Goal: Information Seeking & Learning: Learn about a topic

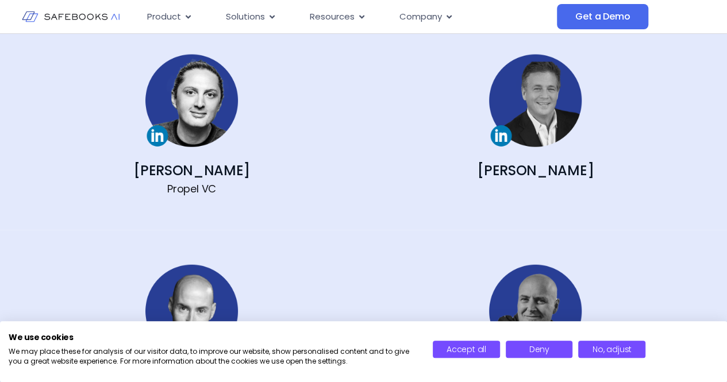
scroll to position [1320, 0]
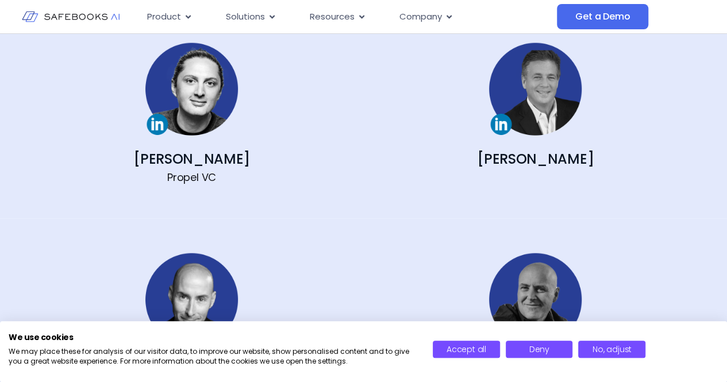
click at [202, 165] on link "[PERSON_NAME]" at bounding box center [191, 158] width 117 height 19
click at [526, 144] on div "[PERSON_NAME]" at bounding box center [535, 107] width 309 height 128
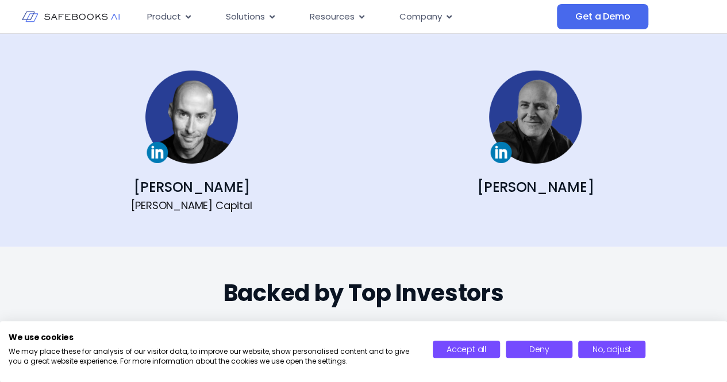
scroll to position [1518, 0]
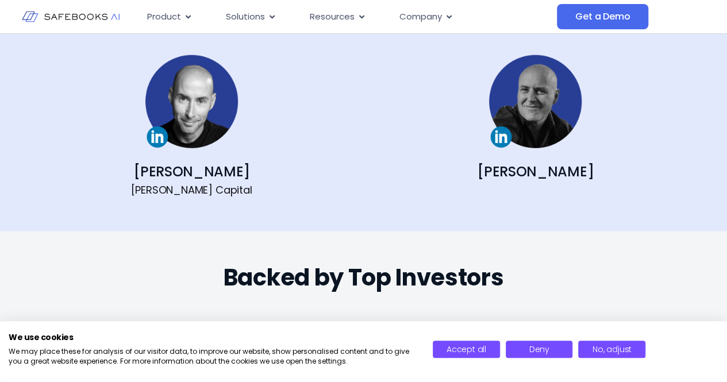
click at [208, 173] on link "[PERSON_NAME]" at bounding box center [191, 171] width 117 height 19
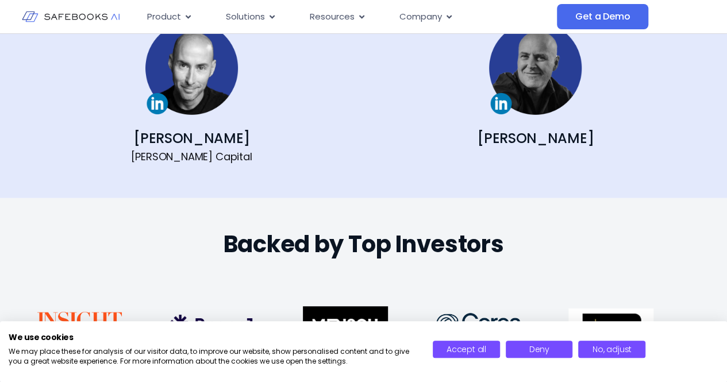
scroll to position [1550, 0]
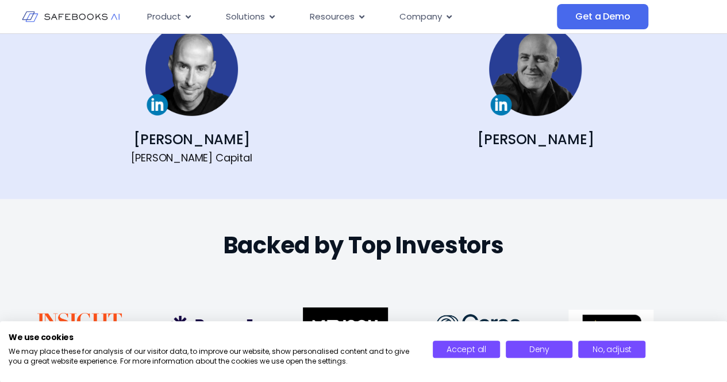
click at [558, 116] on div "[PERSON_NAME]" at bounding box center [535, 87] width 309 height 128
click at [538, 130] on link "[PERSON_NAME]" at bounding box center [535, 139] width 117 height 19
click at [544, 354] on span "Deny" at bounding box center [539, 349] width 20 height 11
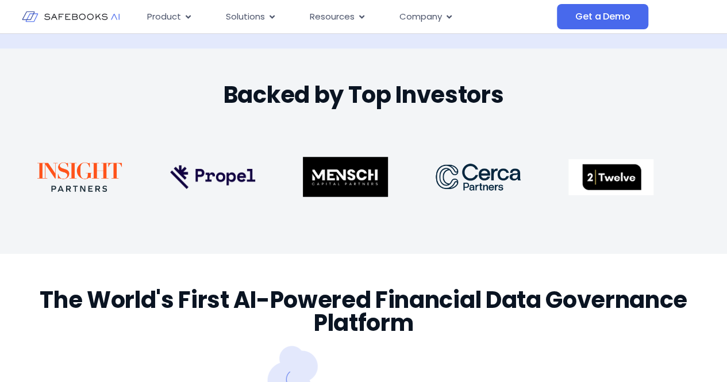
scroll to position [1718, 0]
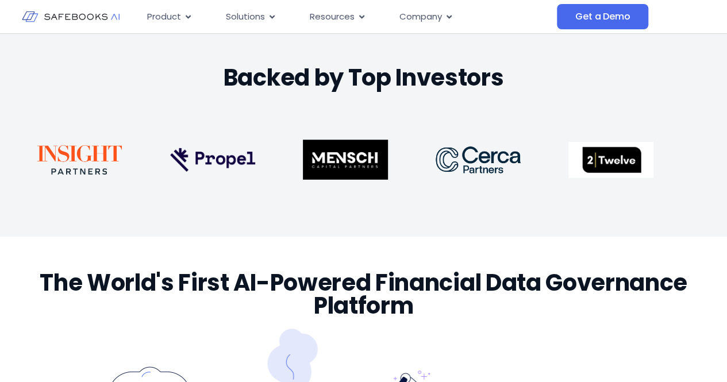
click at [80, 155] on img at bounding box center [79, 159] width 85 height 29
